Goal: Task Accomplishment & Management: Complete application form

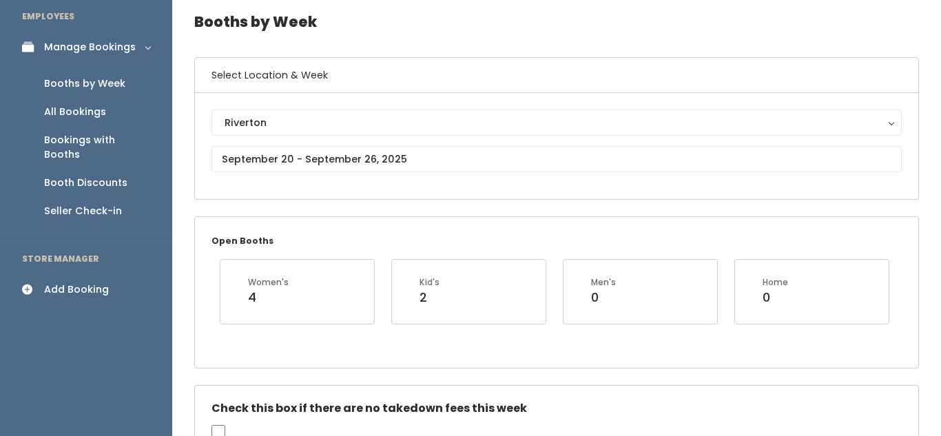
scroll to position [54, 0]
click at [83, 283] on div "Add Booking" at bounding box center [76, 290] width 65 height 14
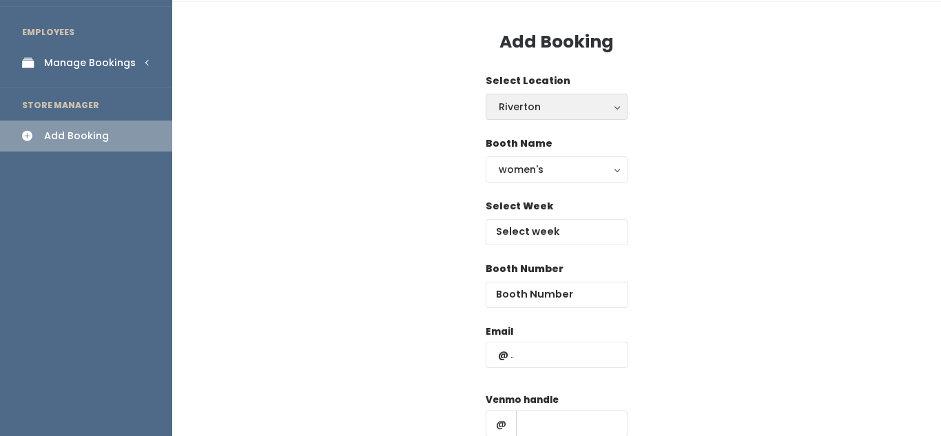
scroll to position [45, 0]
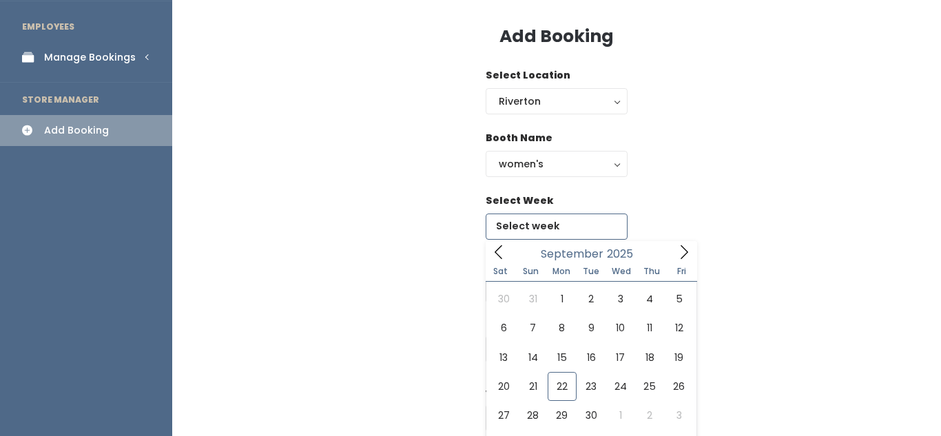
click at [546, 226] on body "EMPLOYEES Manage Bookings Booths by Week All Bookings Bookings with Booths Boot…" at bounding box center [470, 284] width 941 height 659
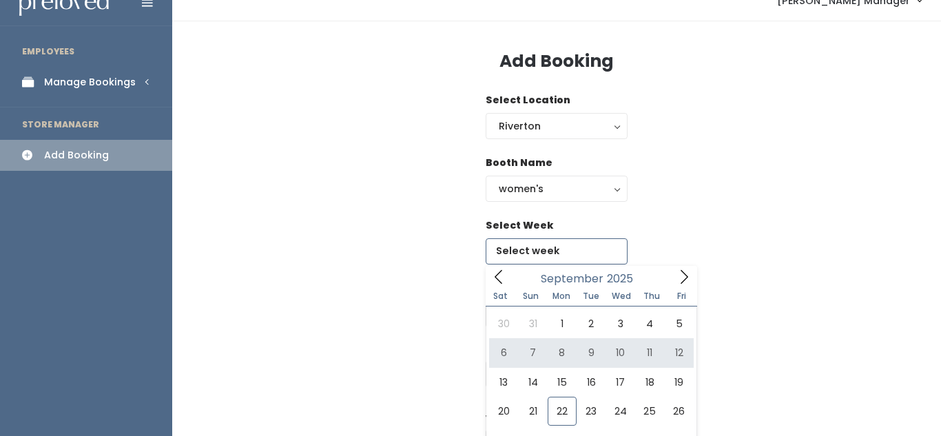
scroll to position [0, 0]
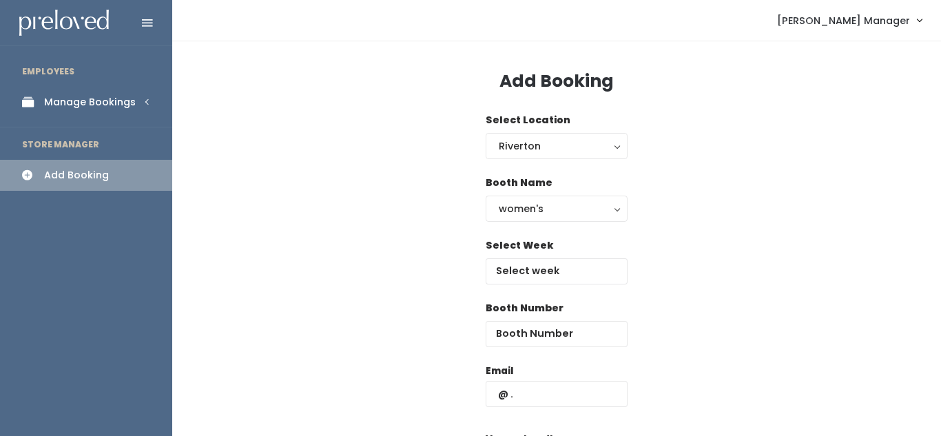
click at [121, 98] on div "Manage Bookings" at bounding box center [90, 102] width 92 height 14
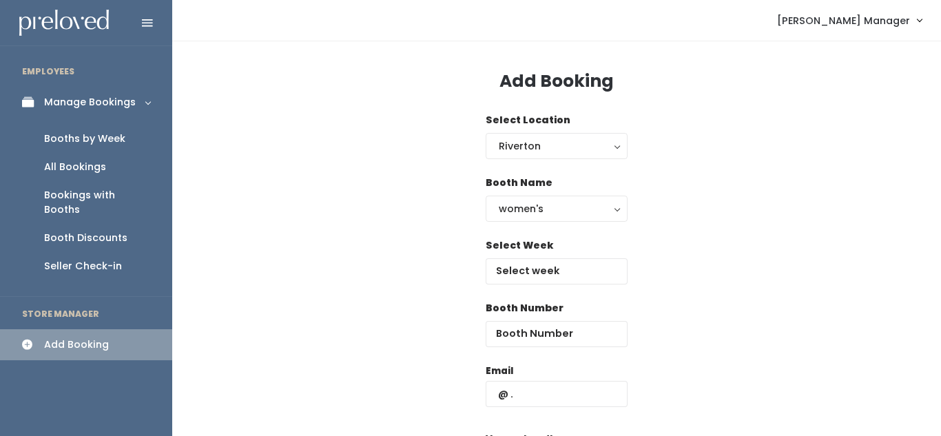
click at [106, 136] on div "Booths by Week" at bounding box center [84, 139] width 81 height 14
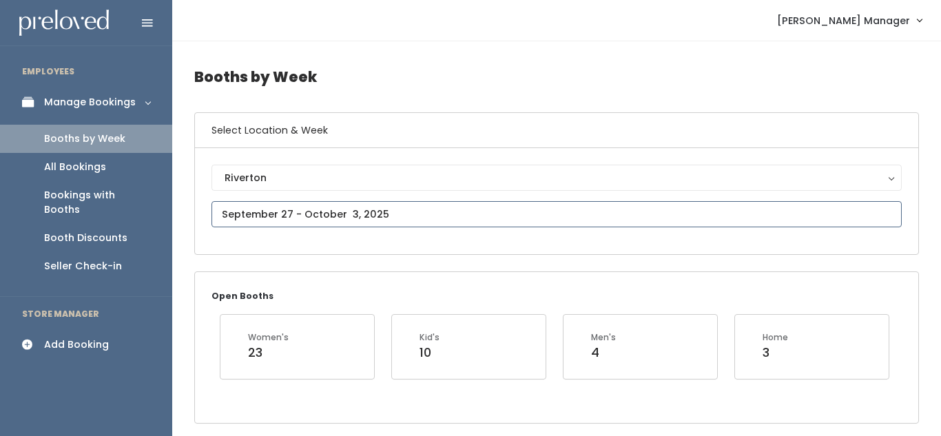
click at [309, 211] on input "text" at bounding box center [556, 214] width 690 height 26
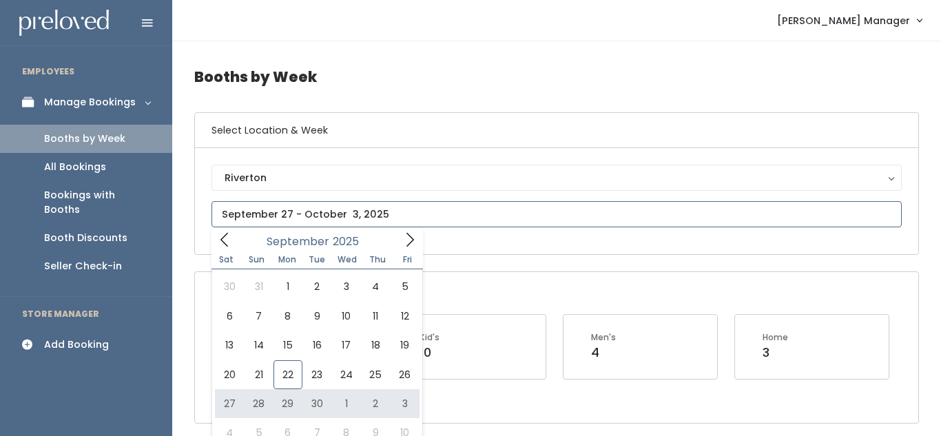
type input "September 27 to October 3"
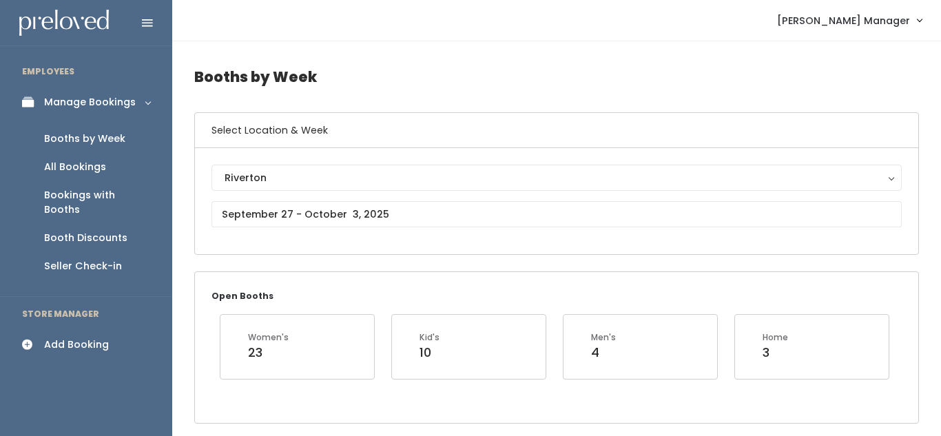
scroll to position [8, 0]
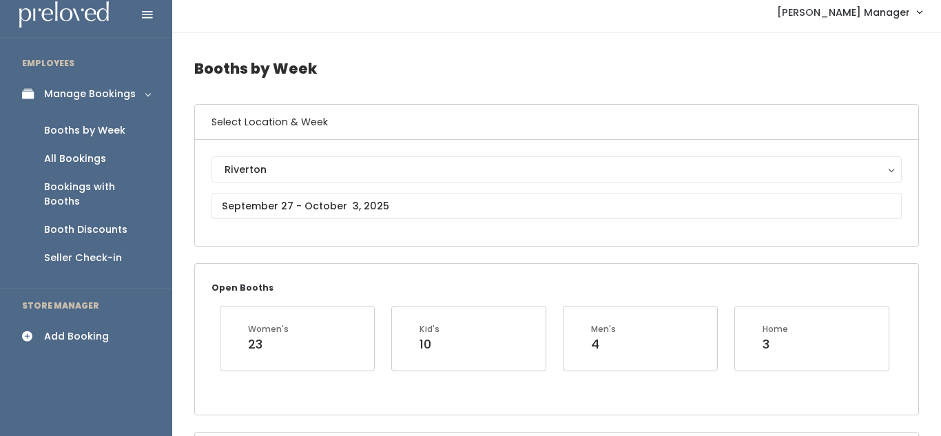
click at [41, 321] on link "Add Booking" at bounding box center [86, 336] width 172 height 31
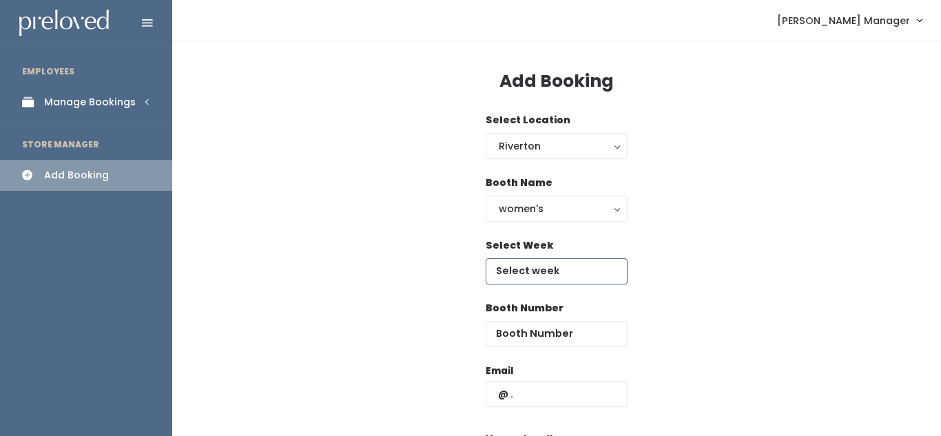
click at [523, 276] on input "text" at bounding box center [556, 271] width 142 height 26
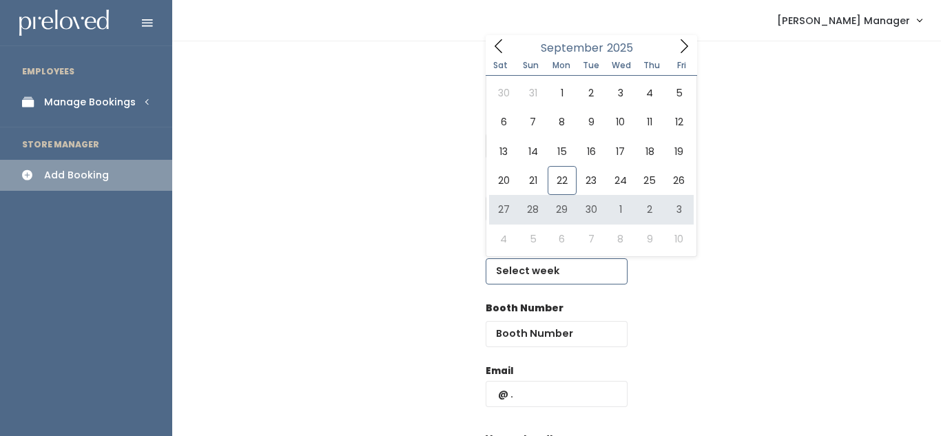
type input "[DATE] to [DATE]"
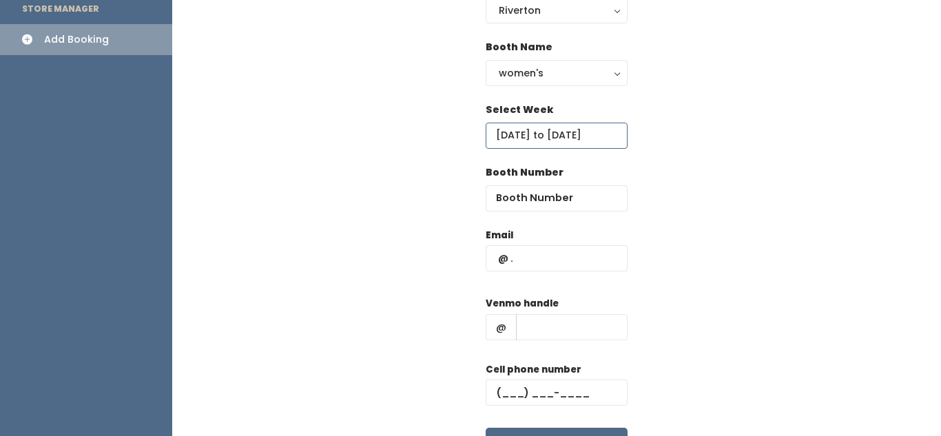
scroll to position [138, 0]
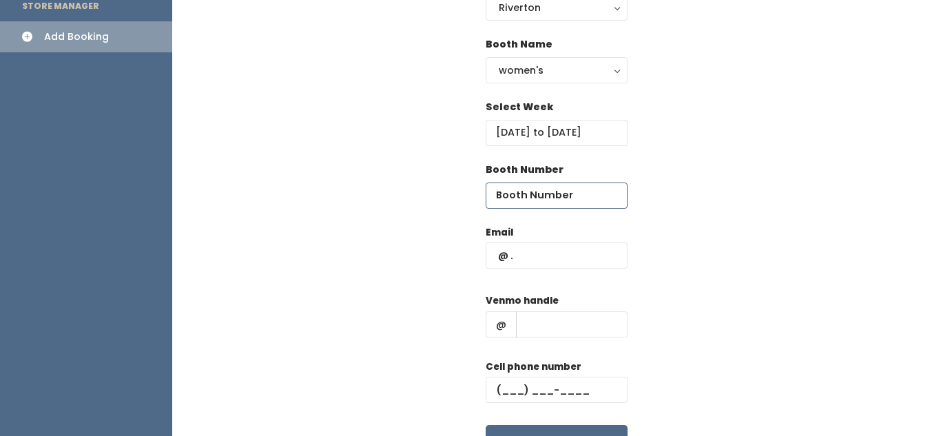
click at [510, 197] on input "number" at bounding box center [556, 195] width 142 height 26
type input "6"
click at [558, 256] on input "text" at bounding box center [556, 255] width 142 height 26
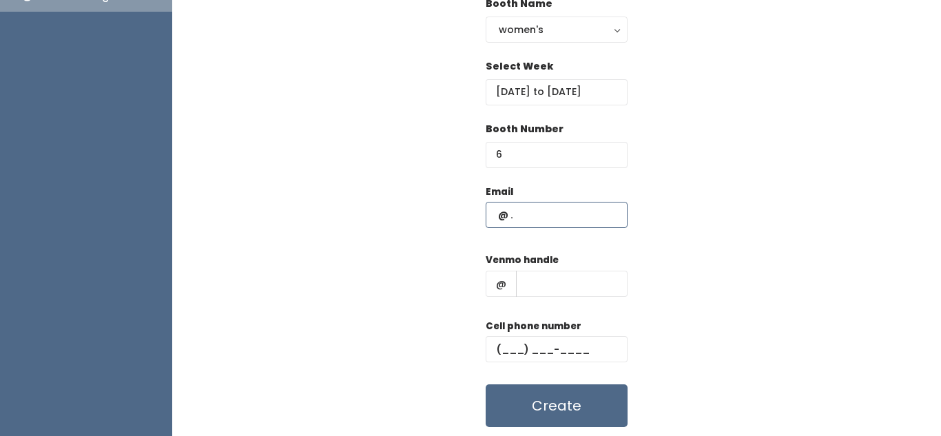
scroll to position [184, 0]
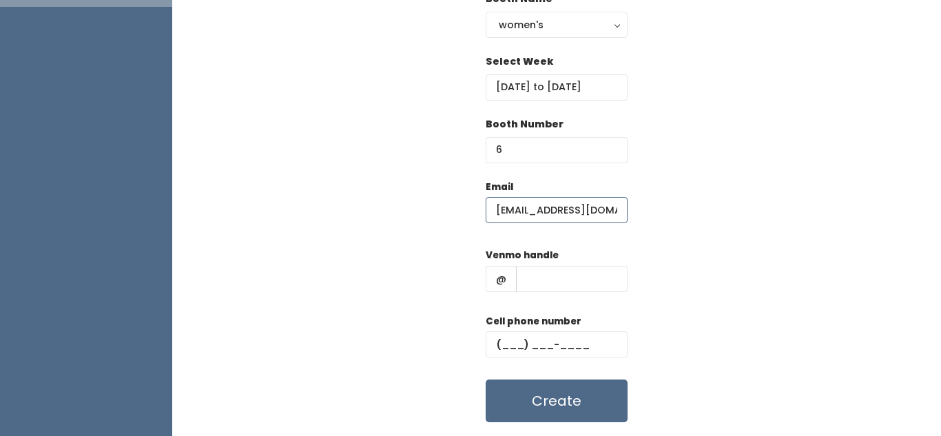
type input "[EMAIL_ADDRESS][DOMAIN_NAME]"
click at [595, 286] on input "text" at bounding box center [572, 279] width 112 height 26
type input "khjkh"
click at [550, 344] on input "text" at bounding box center [556, 344] width 142 height 26
type input "[PHONE_NUMBER]"
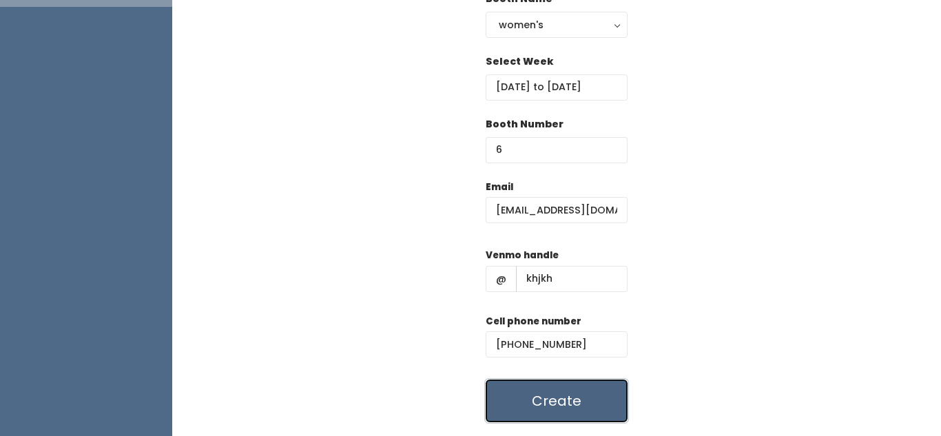
click at [537, 405] on button "Create" at bounding box center [556, 400] width 142 height 43
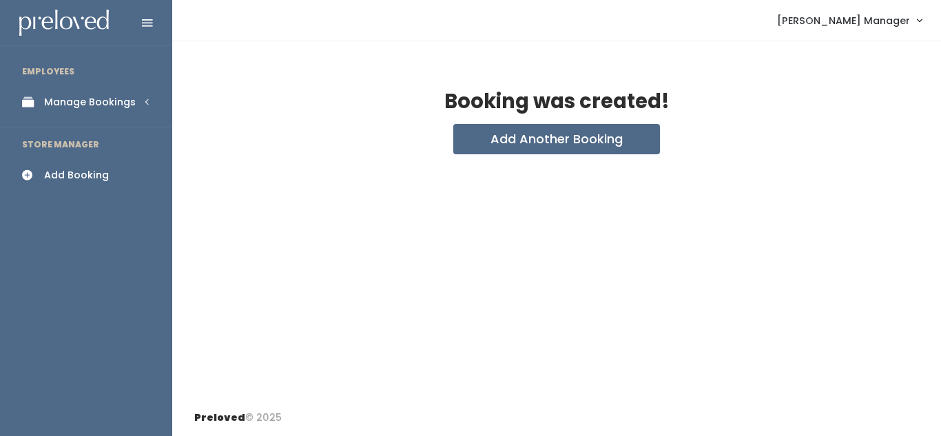
click at [112, 101] on div "Manage Bookings" at bounding box center [90, 102] width 92 height 14
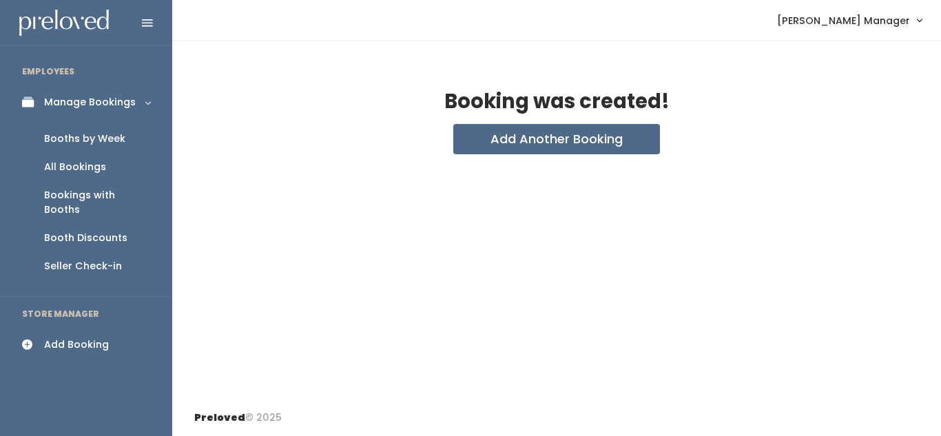
click at [92, 136] on div "Booths by Week" at bounding box center [84, 139] width 81 height 14
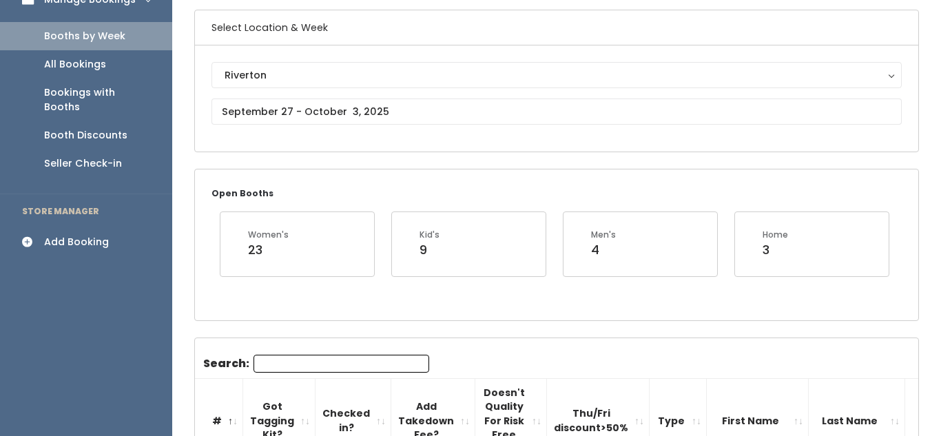
scroll to position [107, 0]
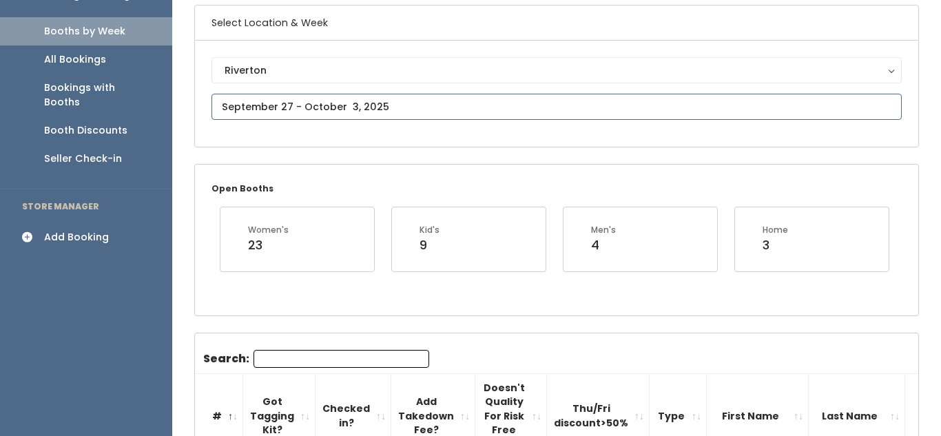
click at [410, 107] on input "text" at bounding box center [556, 107] width 690 height 26
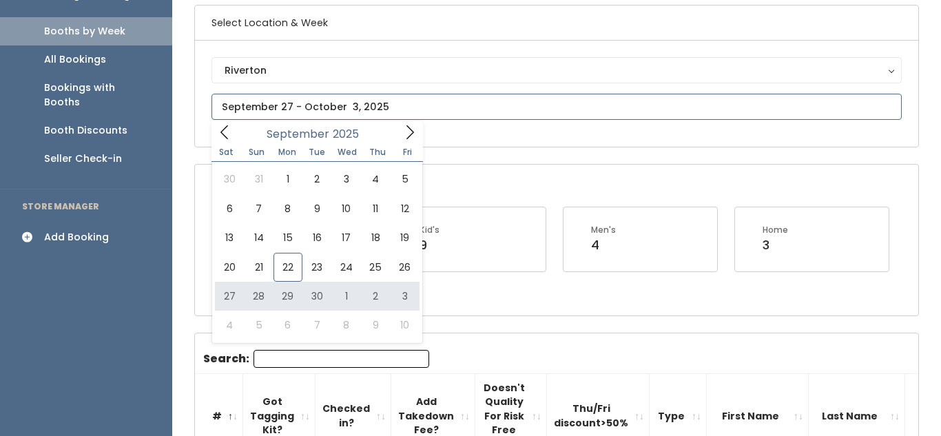
type input "[DATE] to [DATE]"
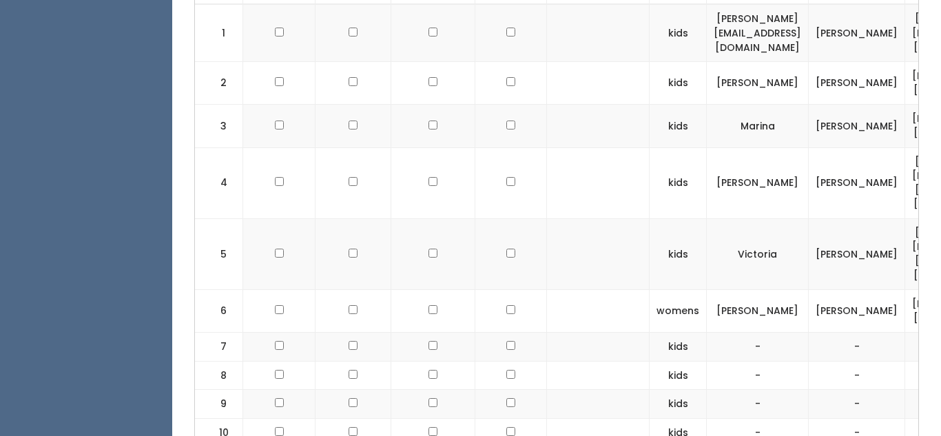
scroll to position [565, 0]
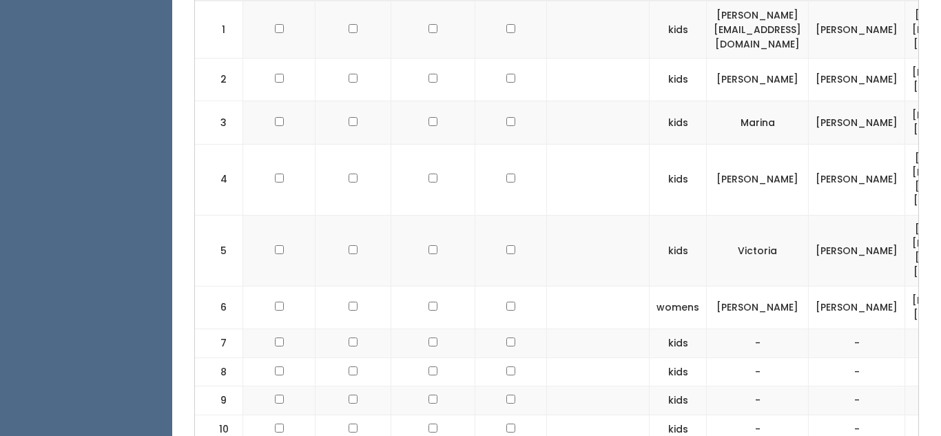
click at [660, 329] on td "kids" at bounding box center [677, 343] width 57 height 29
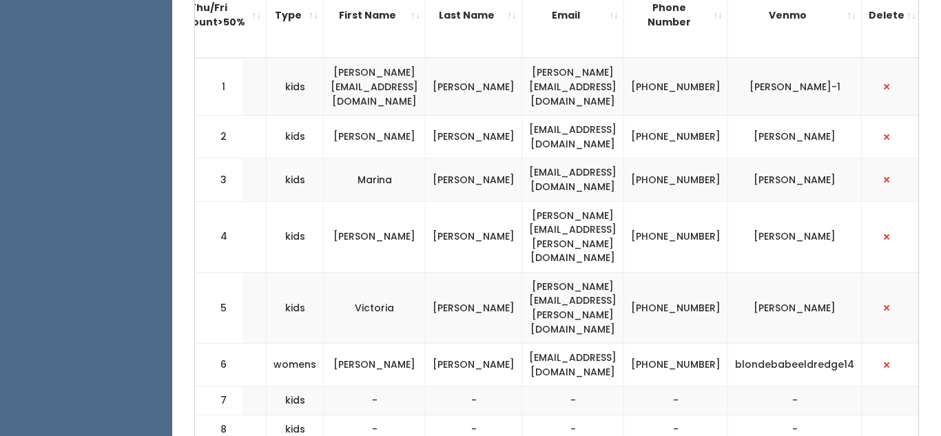
scroll to position [504, 0]
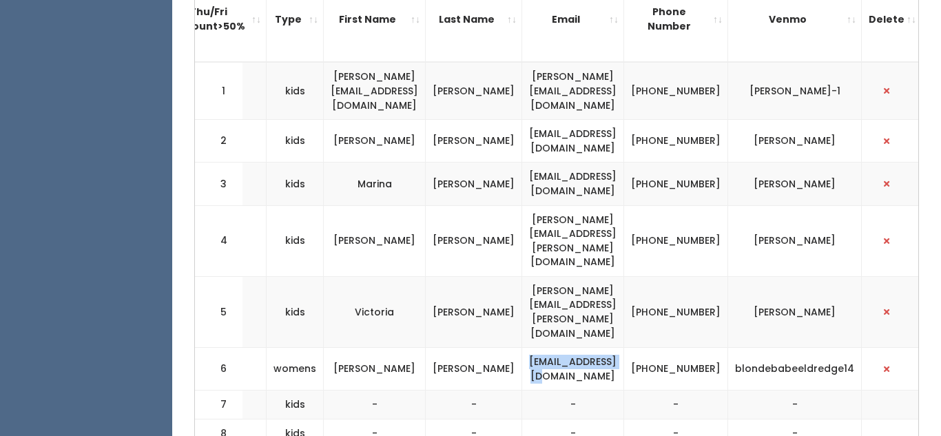
drag, startPoint x: 536, startPoint y: 294, endPoint x: 654, endPoint y: 298, distance: 118.5
click at [624, 348] on td "[EMAIL_ADDRESS][DOMAIN_NAME]" at bounding box center [573, 369] width 102 height 43
copy td "hcote14@gmail.com"
click at [883, 365] on span "button" at bounding box center [886, 369] width 6 height 8
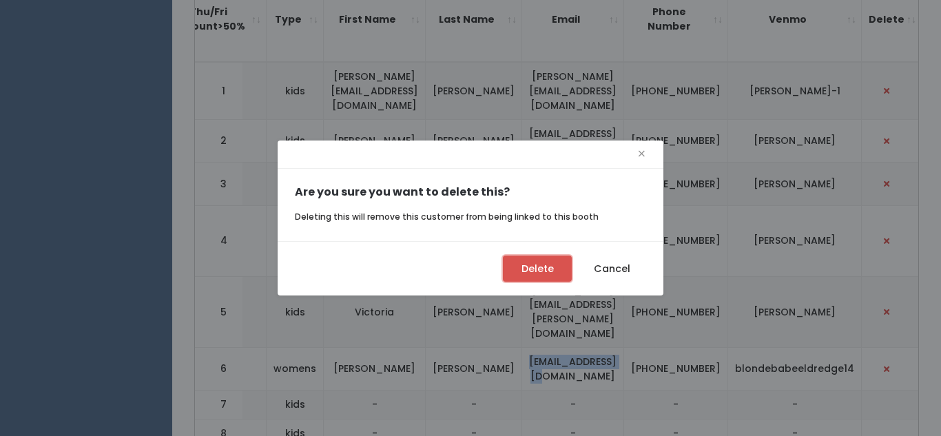
click at [528, 272] on button "Delete" at bounding box center [537, 268] width 69 height 26
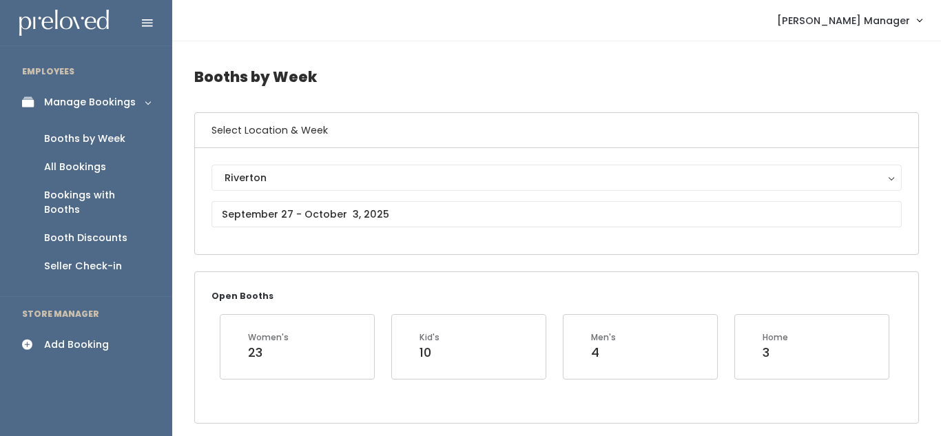
click at [56, 337] on div "Add Booking" at bounding box center [76, 344] width 65 height 14
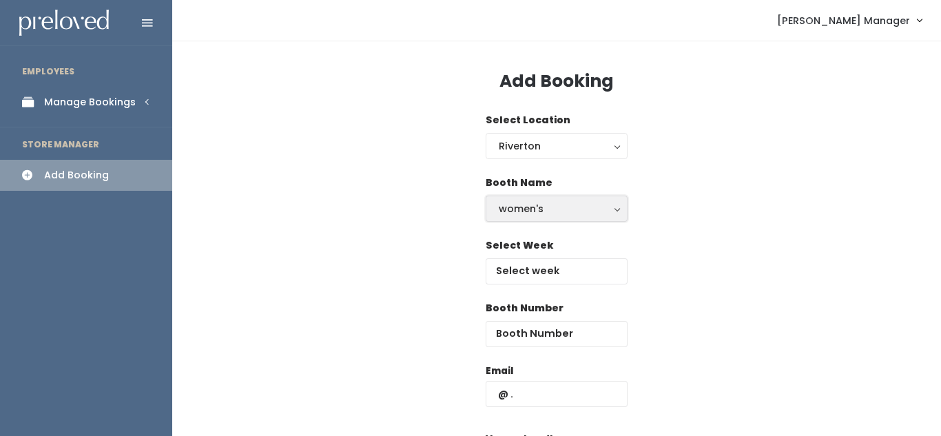
click at [552, 217] on button "women's" at bounding box center [556, 209] width 142 height 26
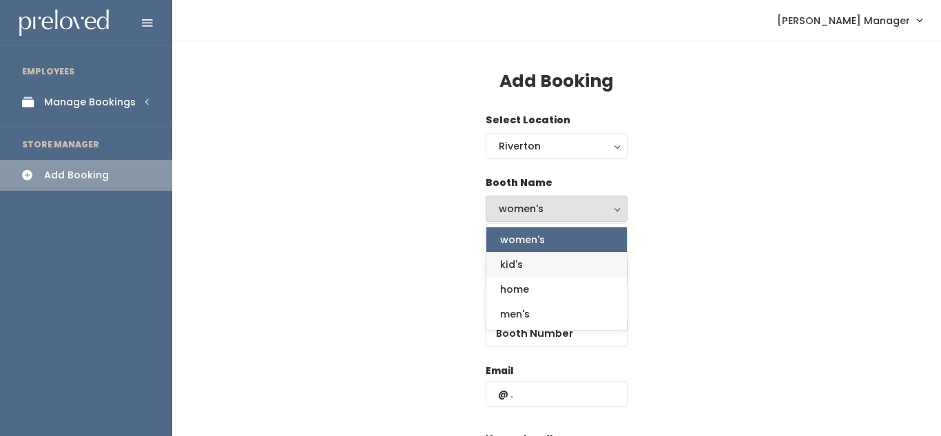
click at [551, 257] on link "kid's" at bounding box center [556, 264] width 140 height 25
select select "kids"
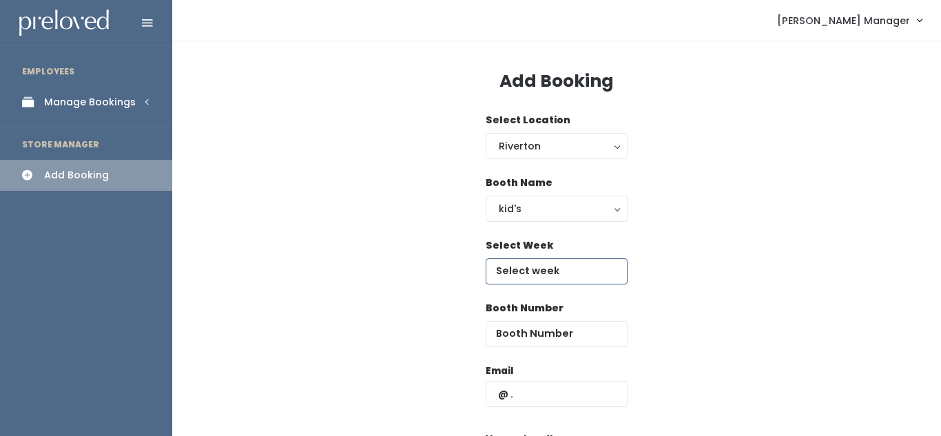
click at [545, 268] on input "text" at bounding box center [556, 271] width 142 height 26
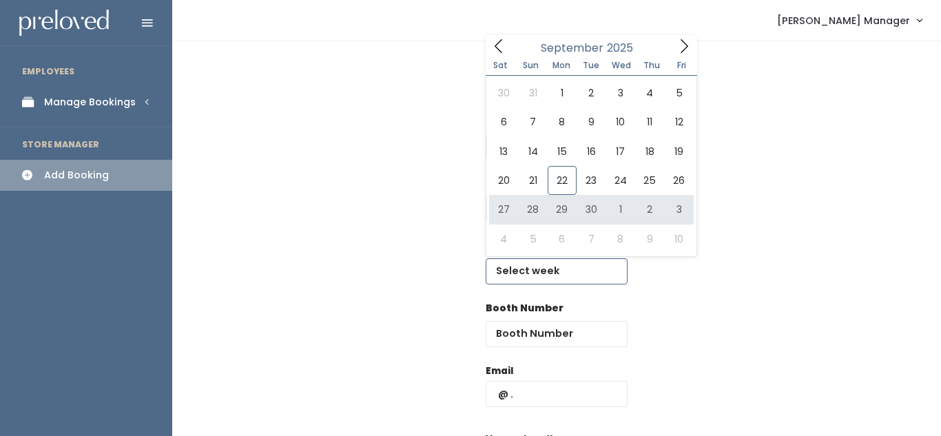
type input "[DATE] to [DATE]"
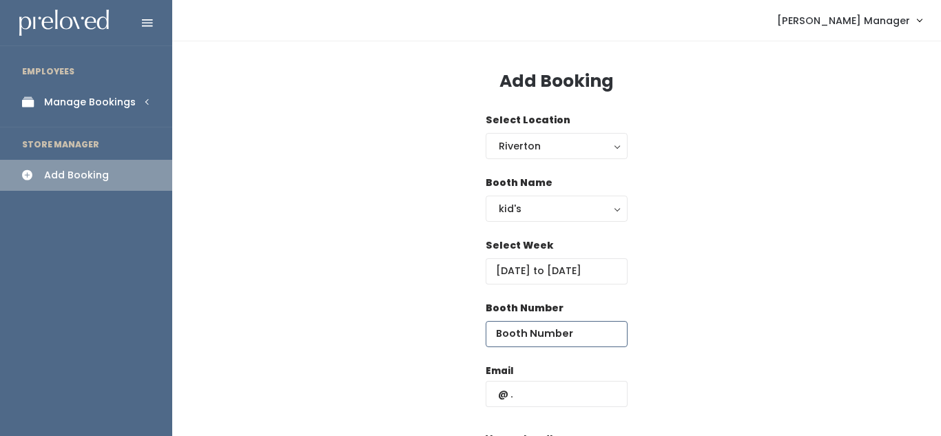
click at [527, 333] on input "number" at bounding box center [556, 334] width 142 height 26
type input "1"
type input "6"
click at [538, 401] on input "text" at bounding box center [556, 394] width 142 height 26
paste input "hcote14@gmail.com"
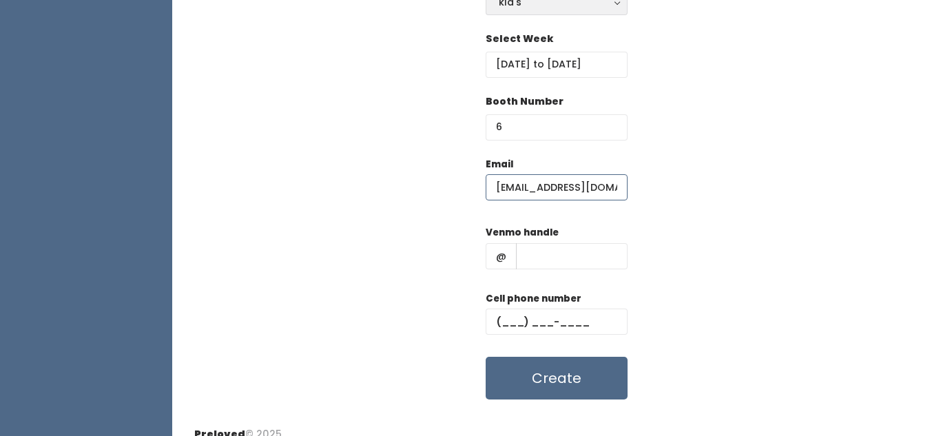
scroll to position [223, 0]
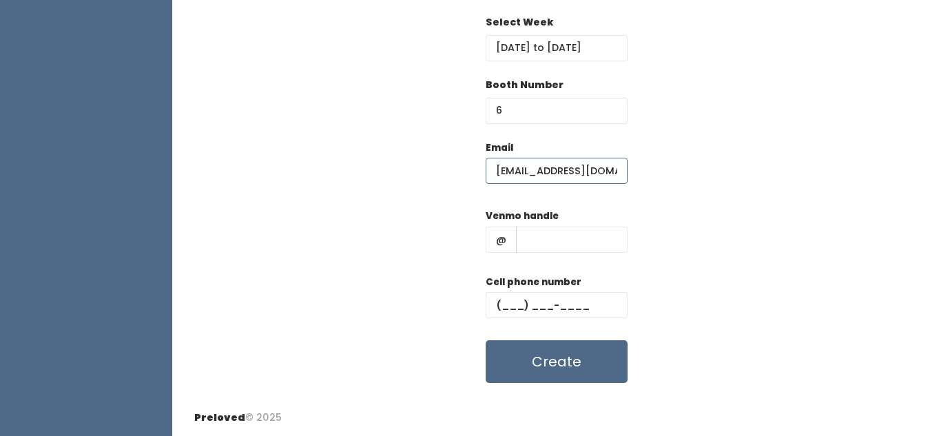
type input "hcote14@gmail.com"
click at [554, 236] on input "text" at bounding box center [572, 240] width 112 height 26
type input "hkj"
click at [524, 298] on input "text" at bounding box center [556, 305] width 142 height 26
type input "(890) 890-8098"
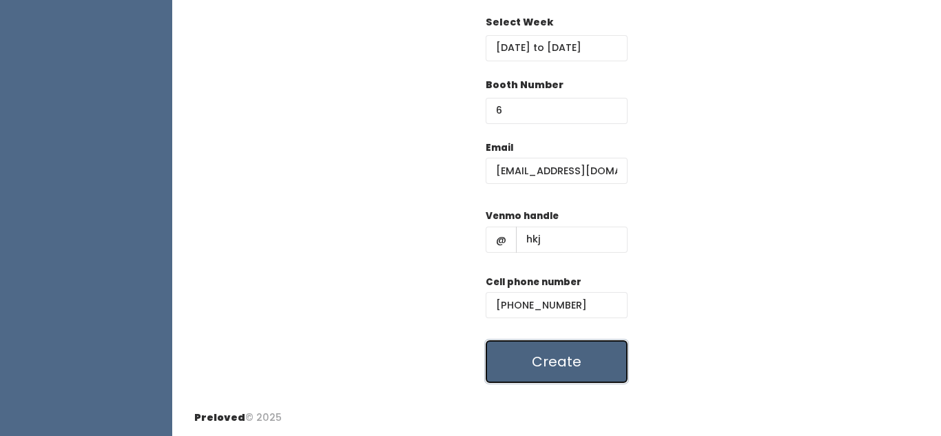
click at [529, 367] on button "Create" at bounding box center [556, 361] width 142 height 43
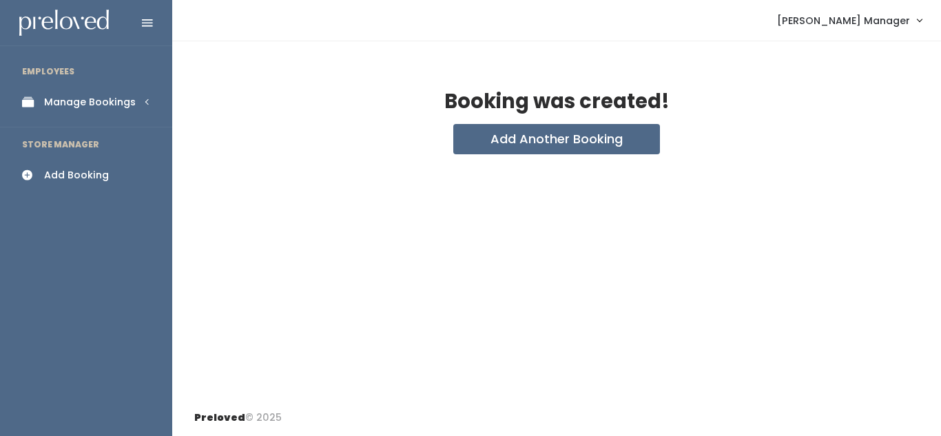
click at [94, 83] on li "EMPLOYEES" at bounding box center [86, 71] width 172 height 29
click at [94, 106] on div "Manage Bookings" at bounding box center [90, 102] width 92 height 14
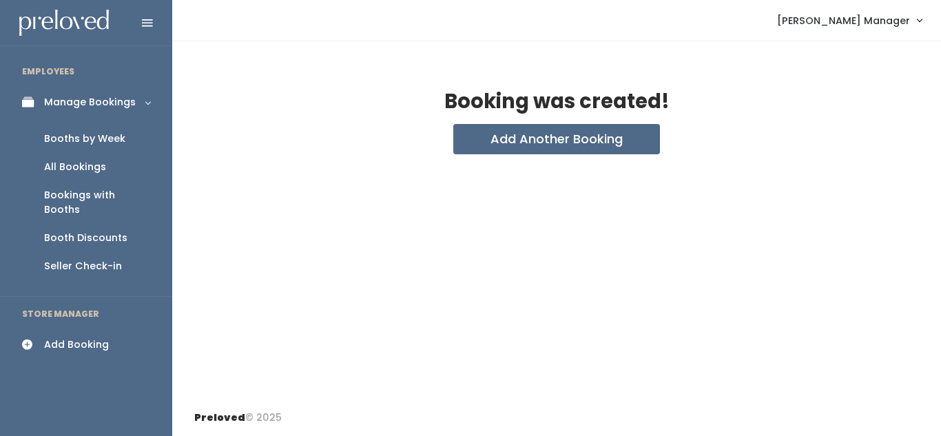
click at [88, 139] on div "Booths by Week" at bounding box center [84, 139] width 81 height 14
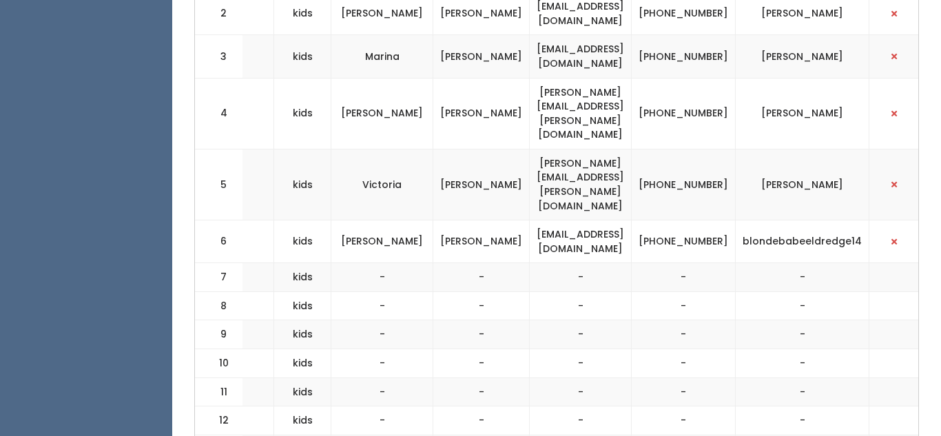
scroll to position [0, 383]
